Goal: Information Seeking & Learning: Check status

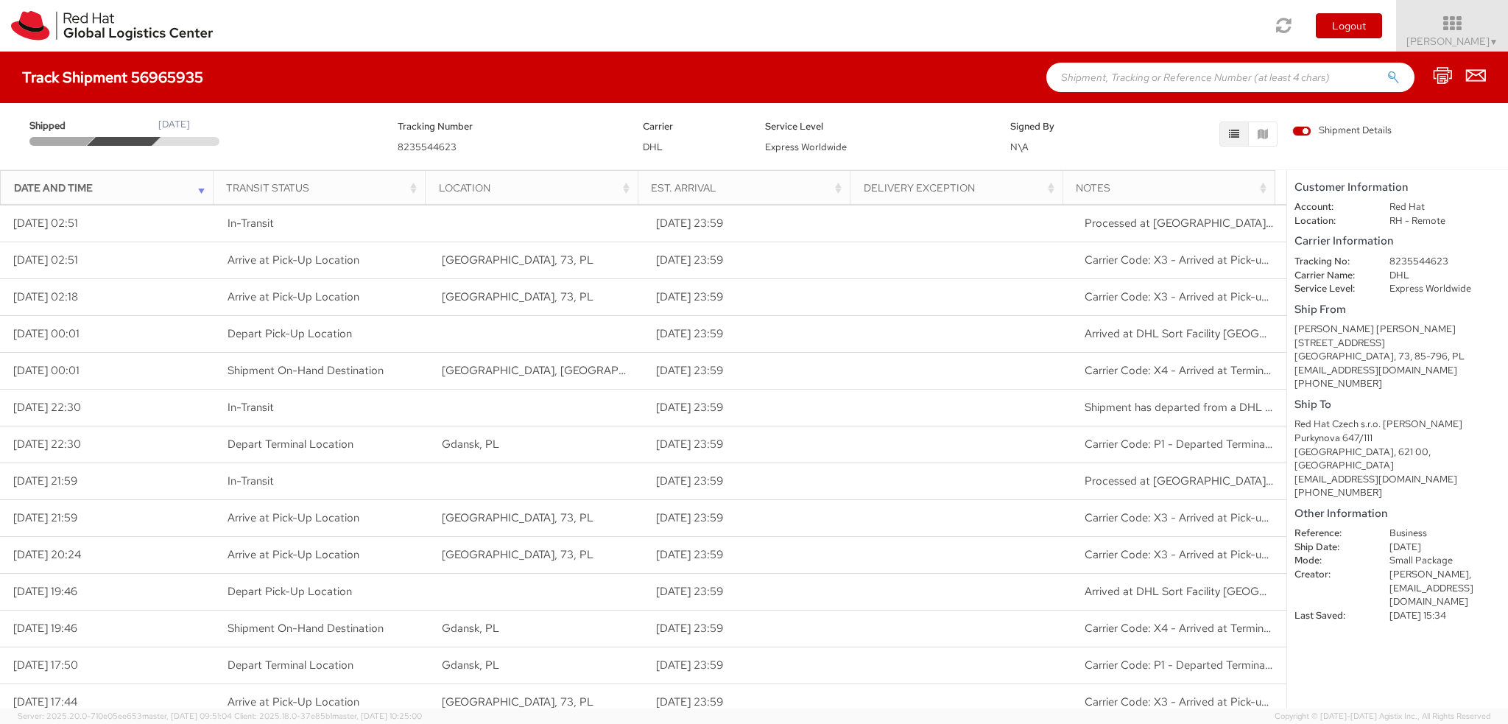
click at [1420, 258] on dd "8235544623" at bounding box center [1444, 262] width 133 height 14
copy dd "8235544623"
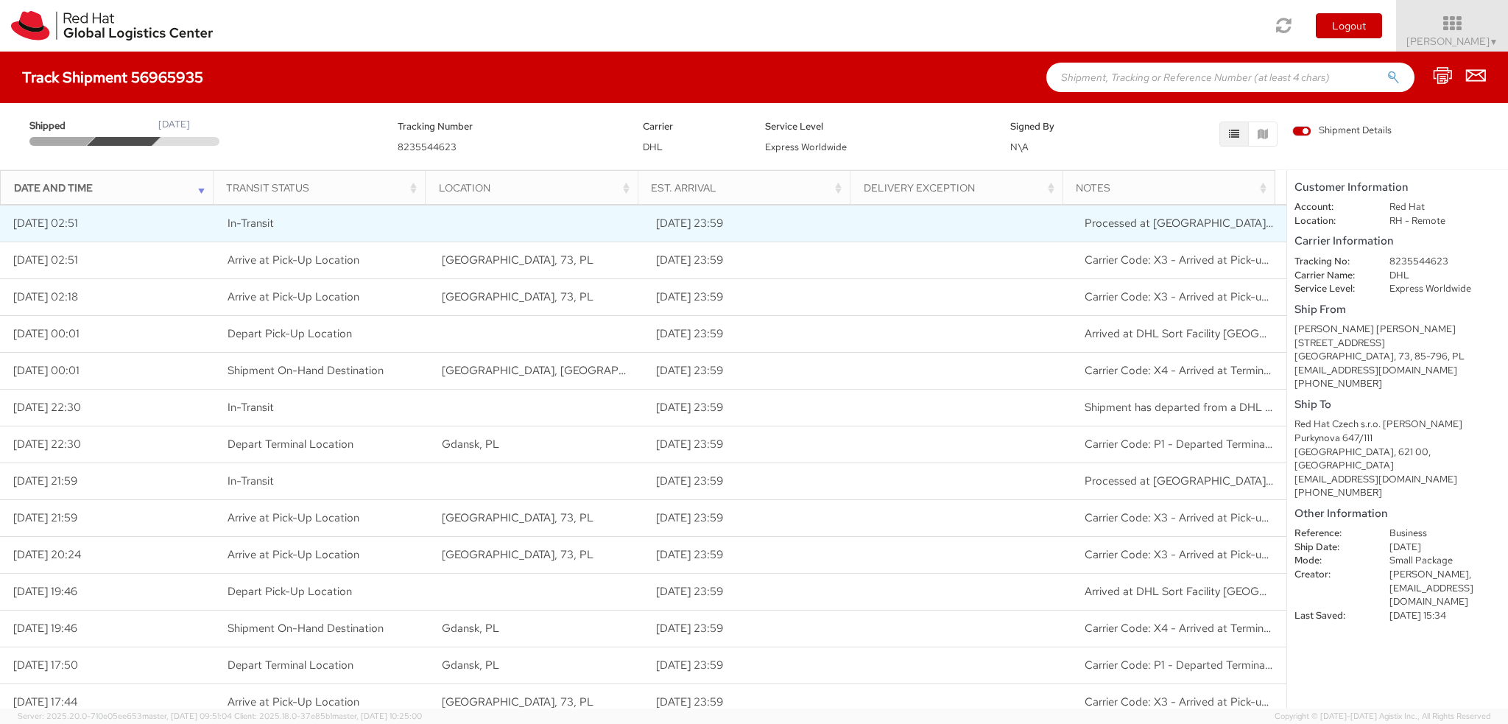
click at [317, 210] on td "In-Transit" at bounding box center [321, 223] width 214 height 37
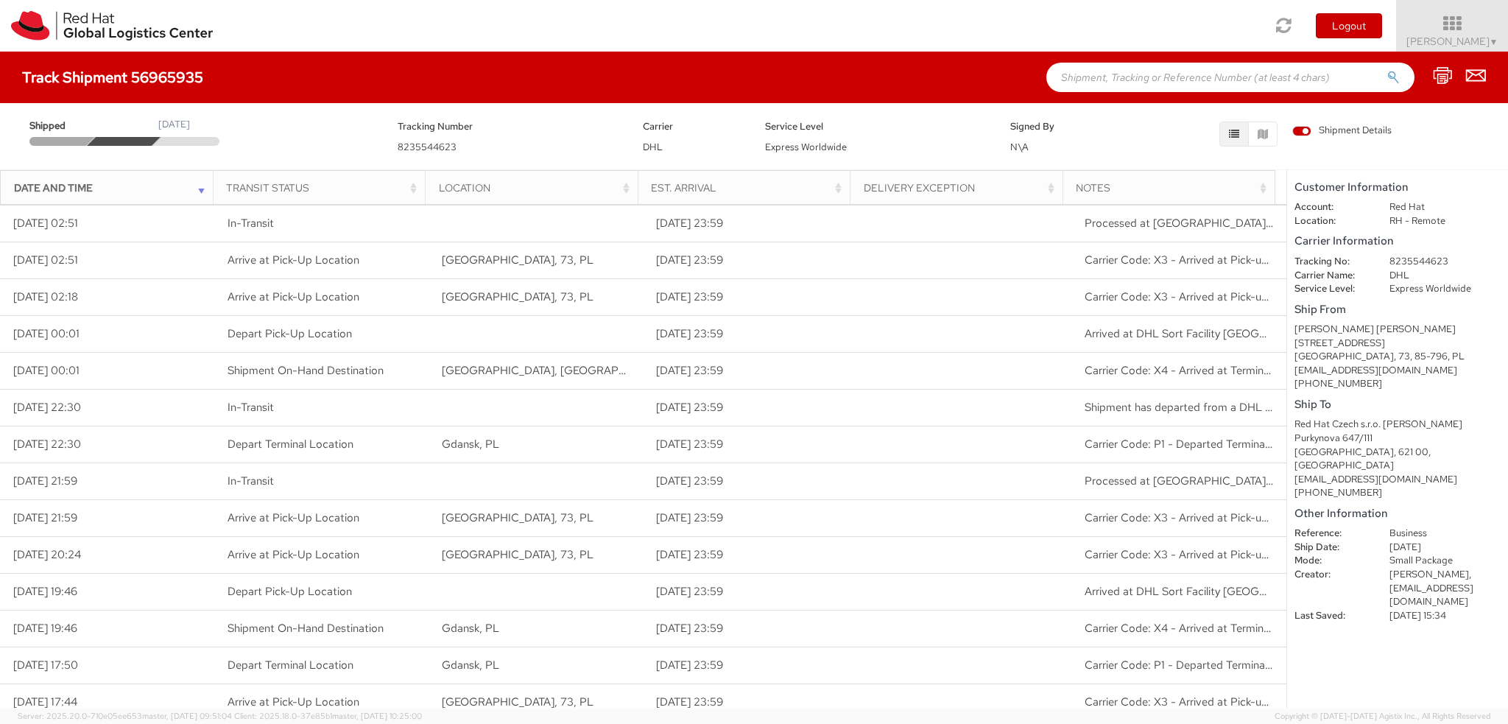
click at [1424, 265] on dd "8235544623" at bounding box center [1444, 262] width 133 height 14
copy dd "8235544623"
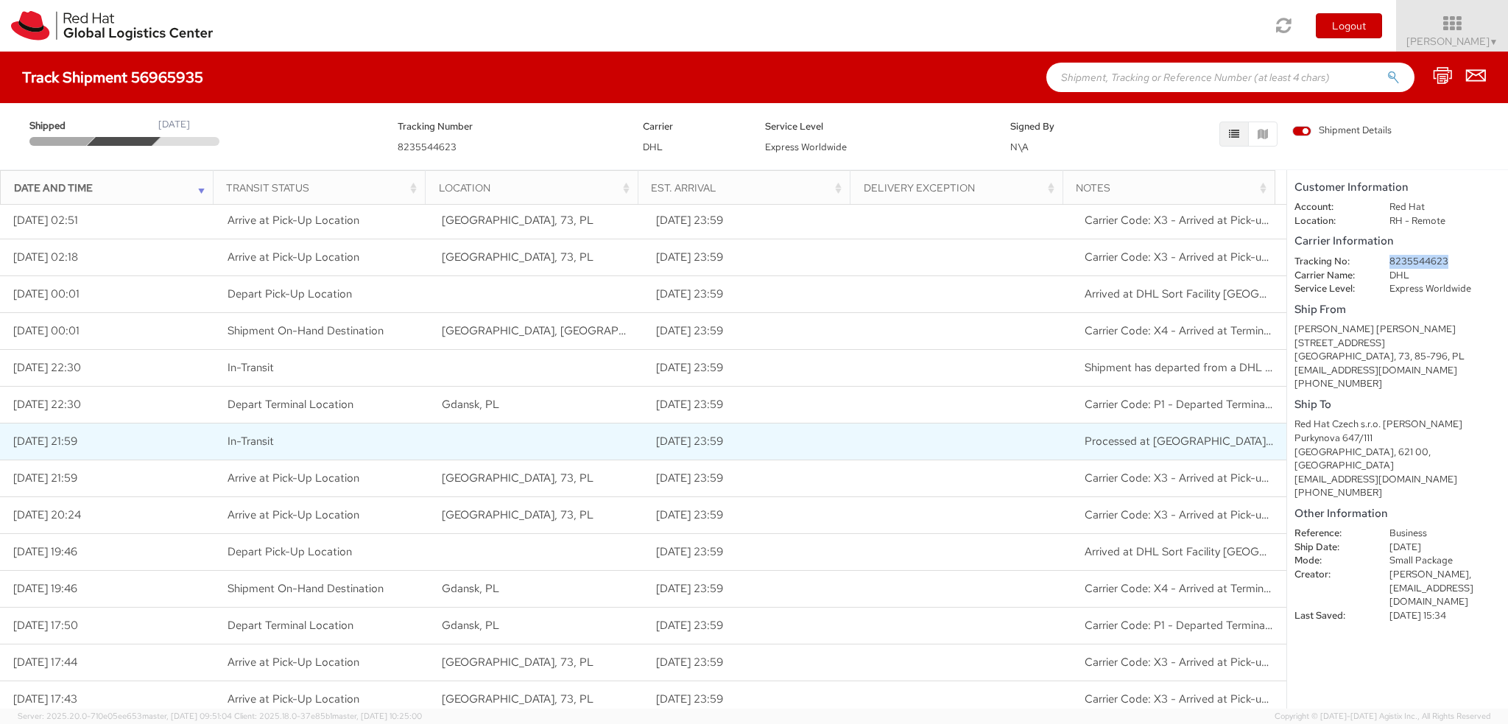
scroll to position [233, 0]
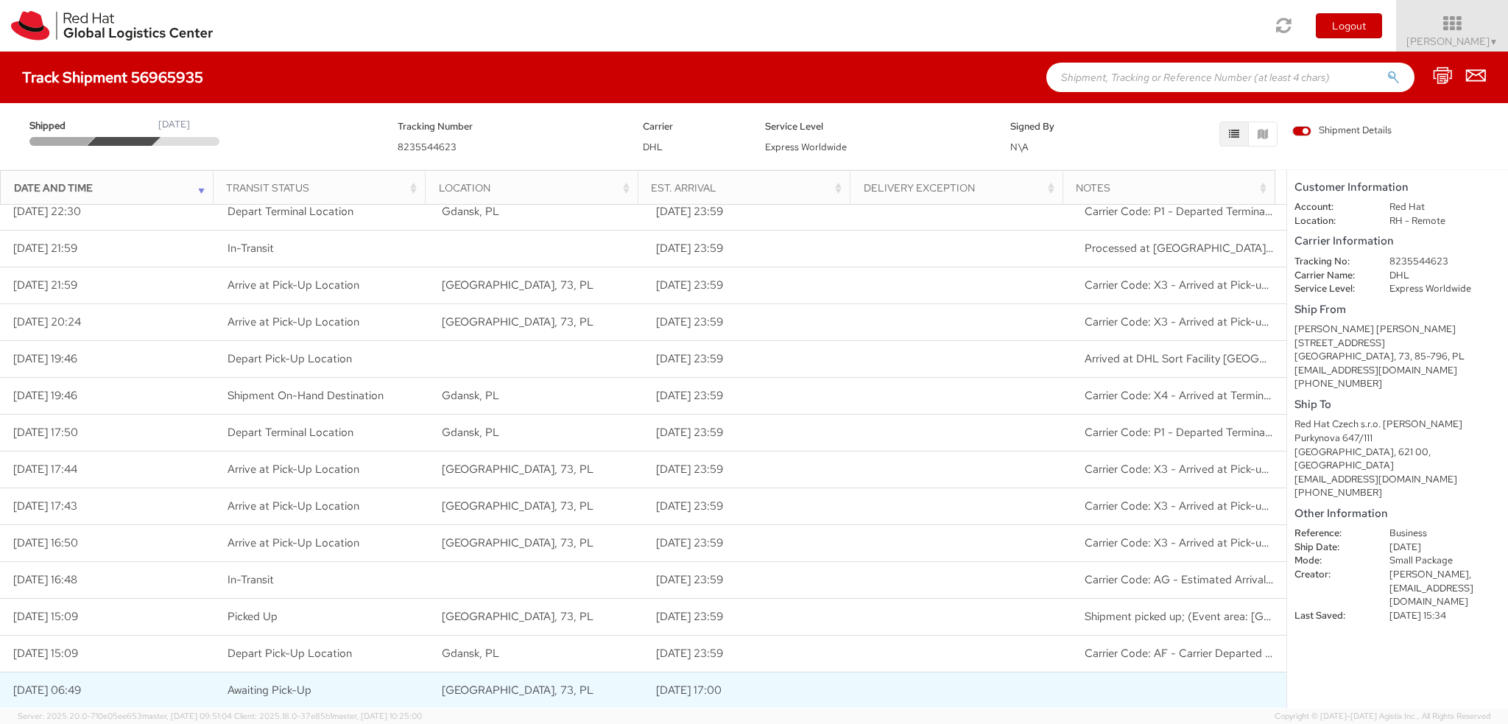
click at [480, 682] on span "[GEOGRAPHIC_DATA], 73, PL" at bounding box center [518, 689] width 152 height 15
click at [491, 691] on span "[GEOGRAPHIC_DATA], 73, PL" at bounding box center [518, 689] width 152 height 15
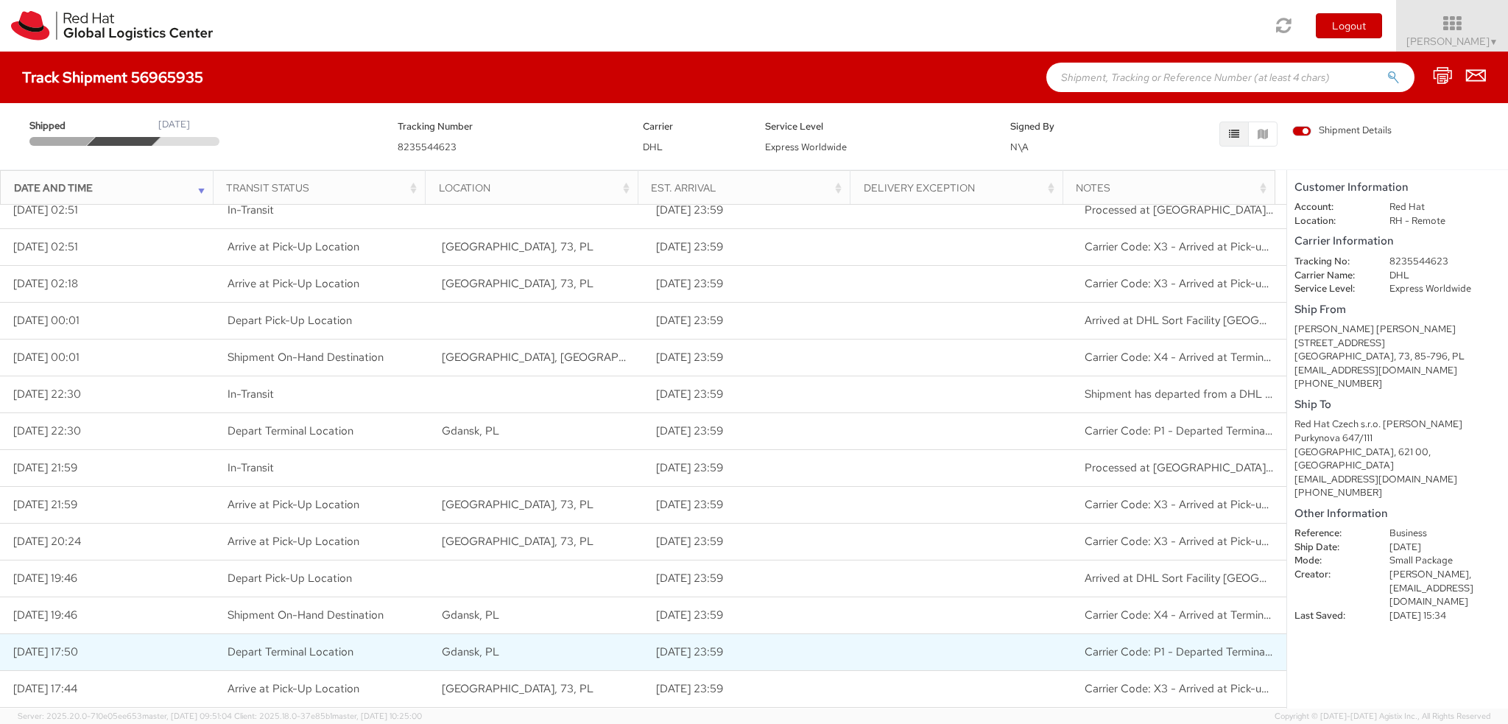
scroll to position [12, 0]
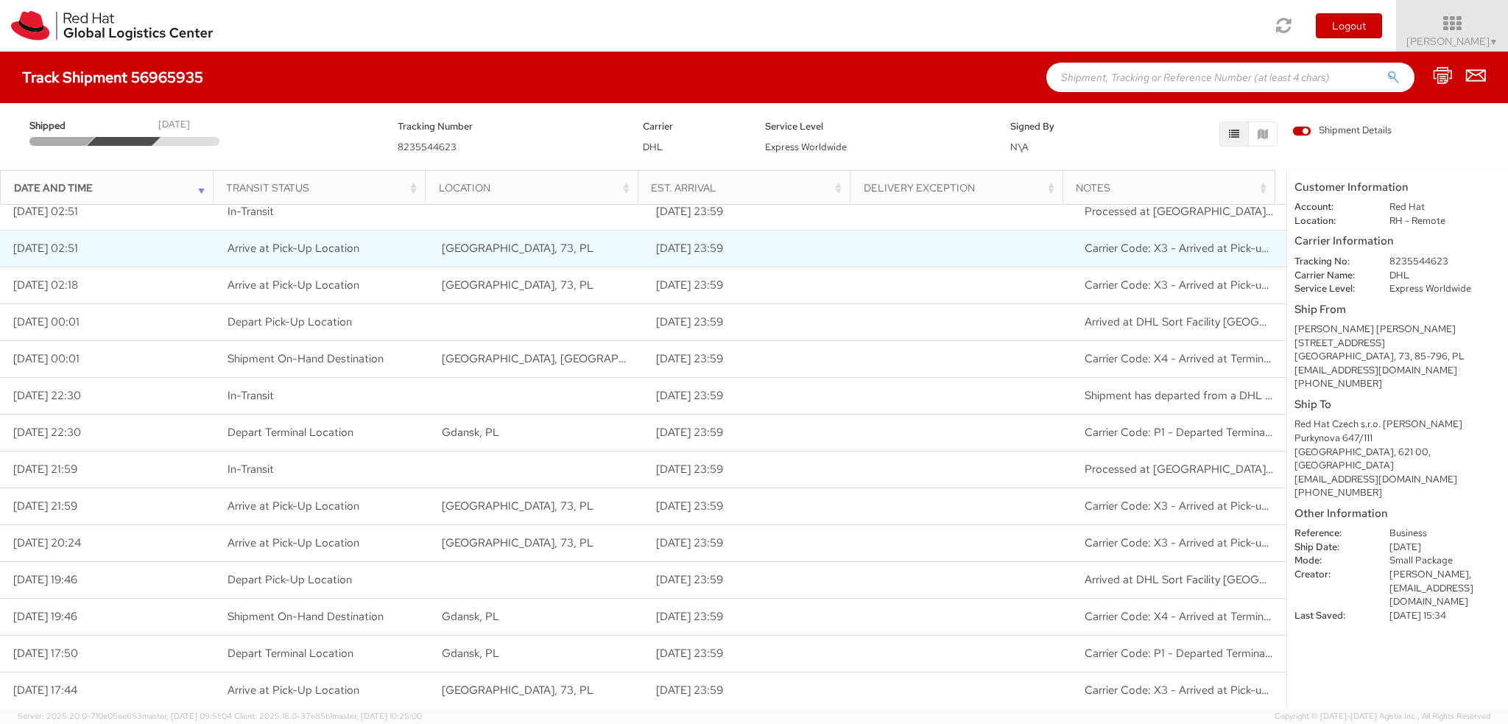
click at [1215, 241] on span "Carrier Code: X3 - Arrived at Pick-up Location" at bounding box center [1199, 248] width 230 height 15
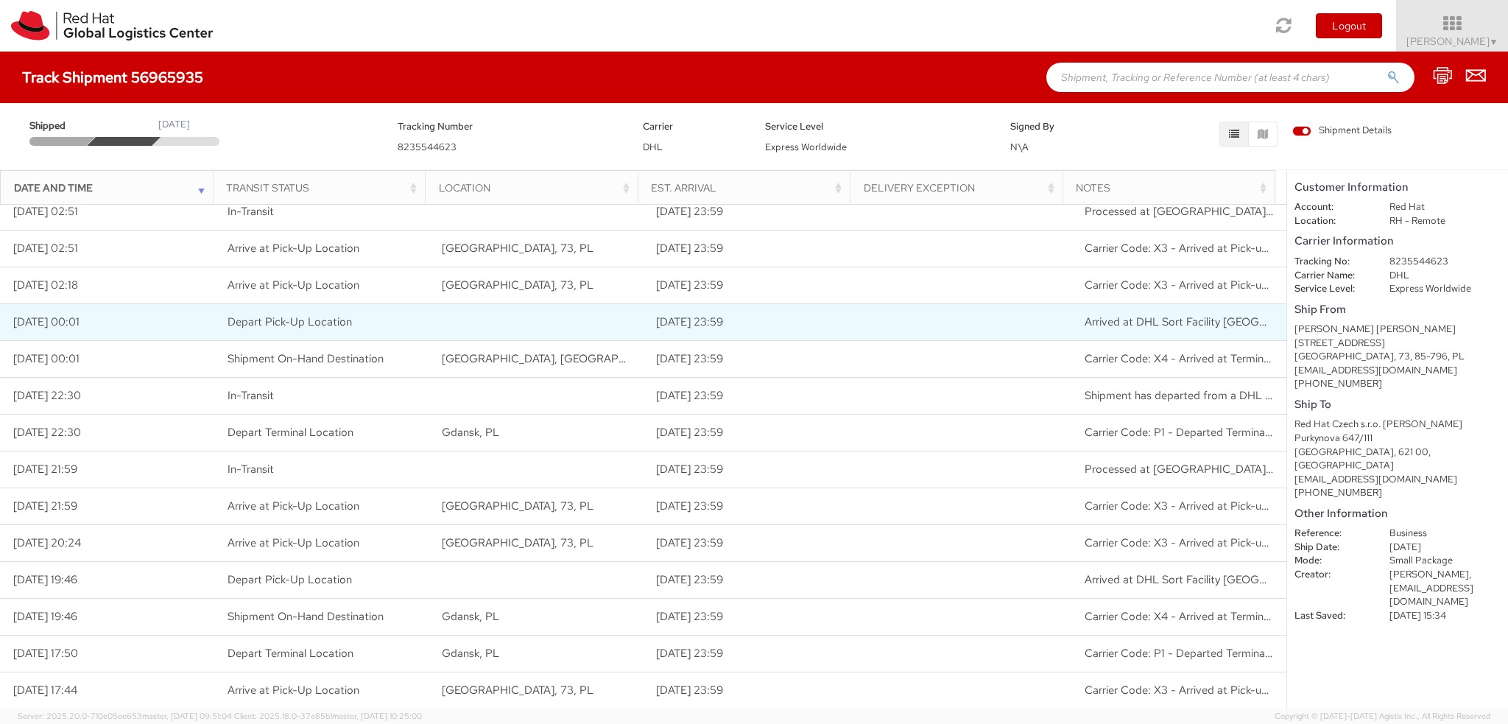
scroll to position [0, 0]
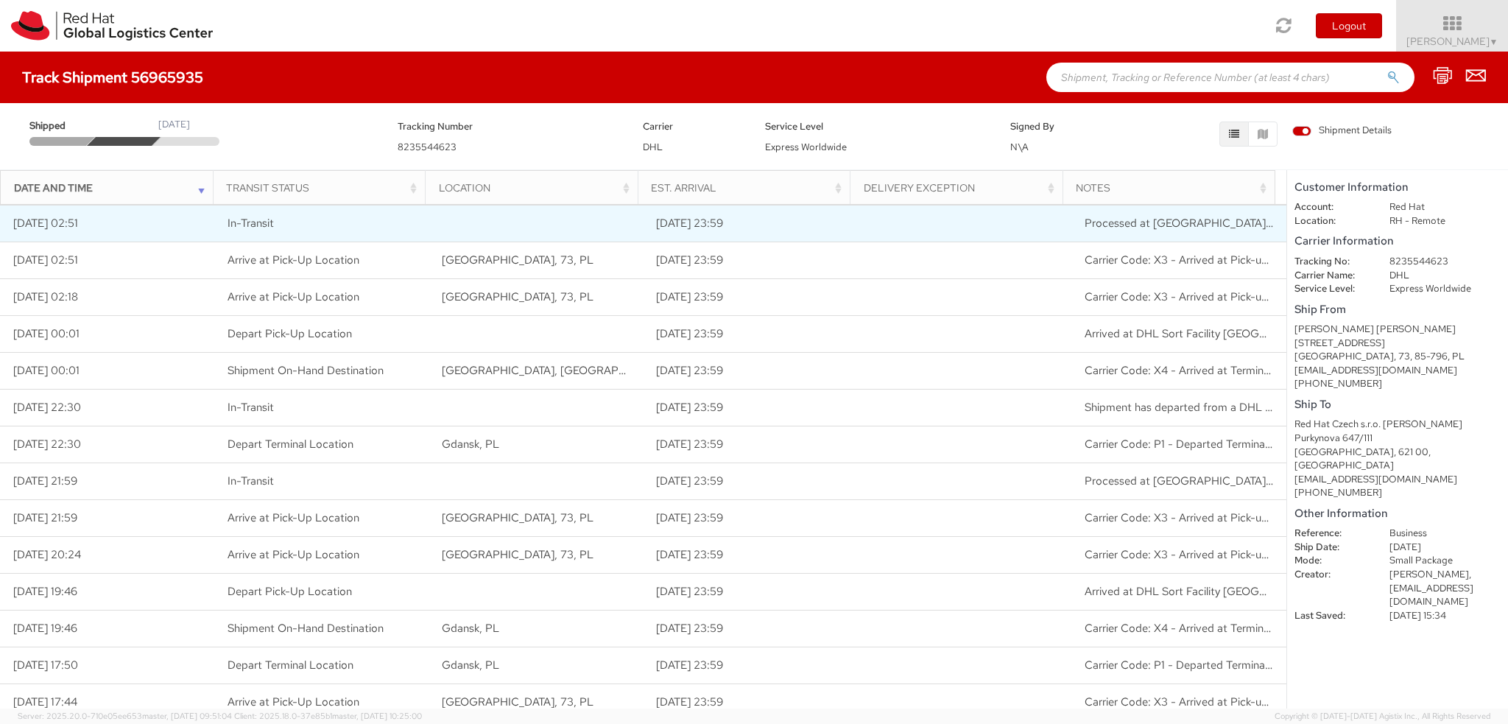
click at [372, 208] on td "In-Transit" at bounding box center [321, 223] width 214 height 37
click at [370, 217] on td "In-Transit" at bounding box center [321, 223] width 214 height 37
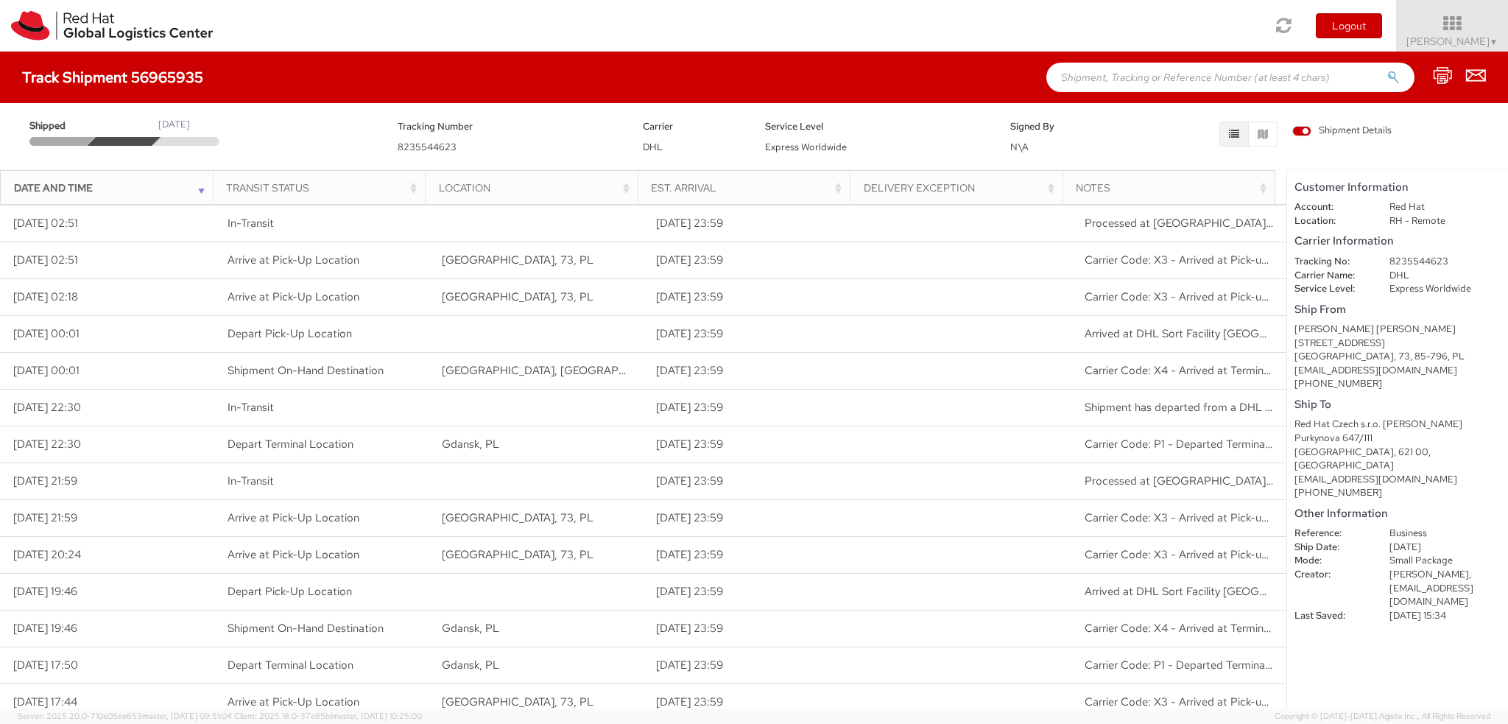
click at [1421, 261] on dd "8235544623" at bounding box center [1444, 262] width 133 height 14
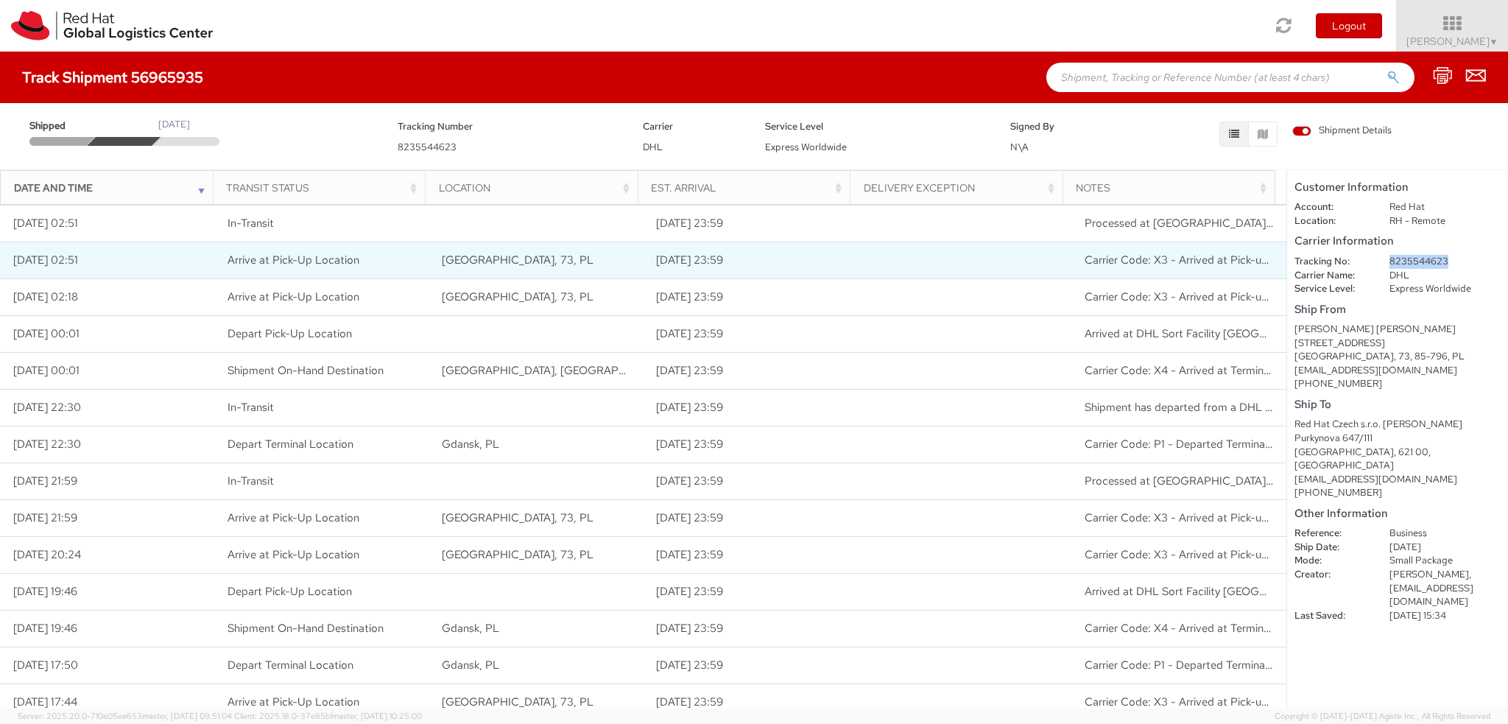
copy dd "8235544623"
